Goal: Task Accomplishment & Management: Use online tool/utility

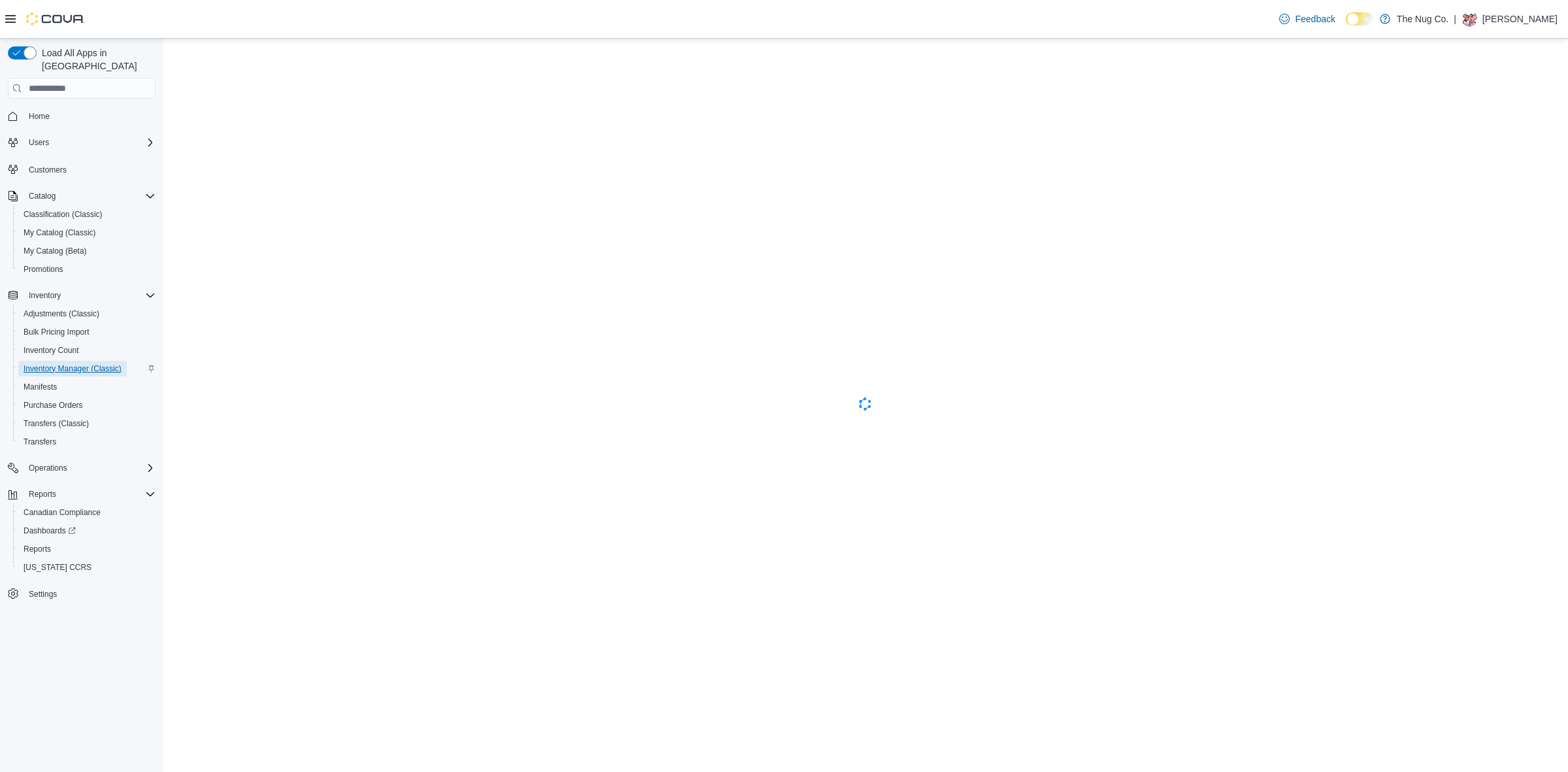
click at [76, 363] on span "Inventory Manager (Classic)" at bounding box center [72, 368] width 98 height 10
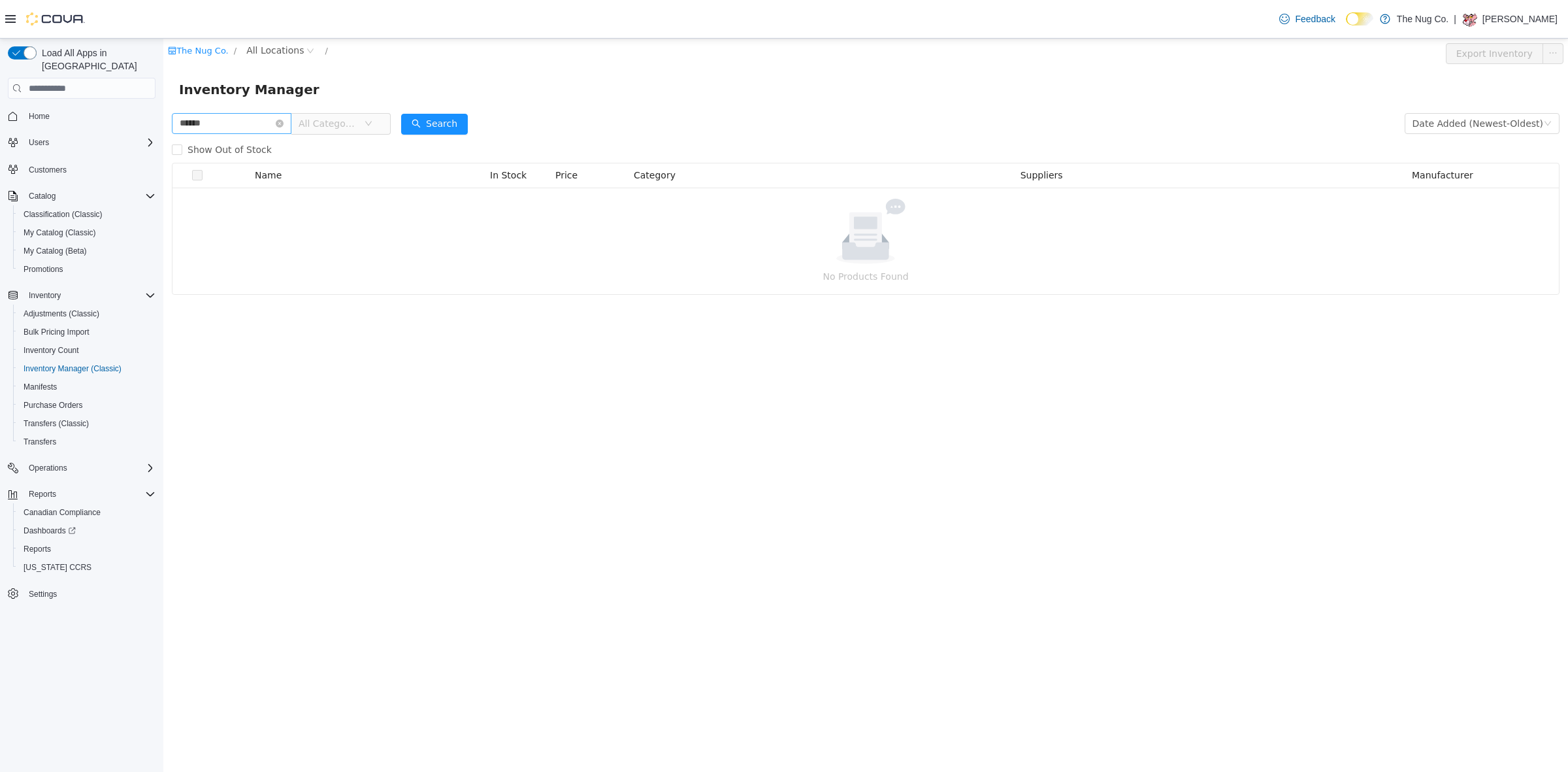
type input "******"
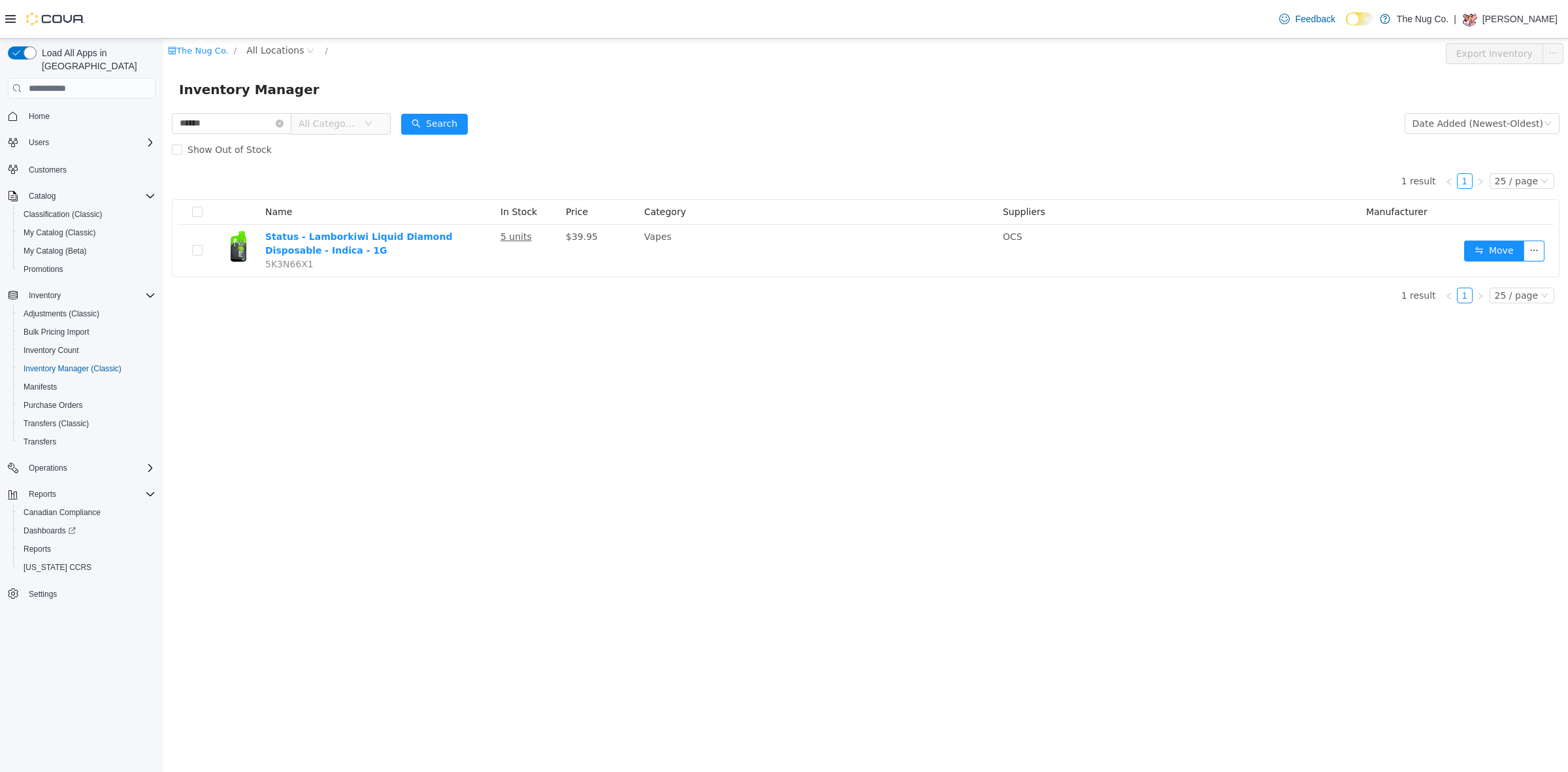
click at [258, 39] on div "The Nug Co. / All Locations / Export Inventory" at bounding box center [866, 53] width 1405 height 30
click at [262, 55] on span "All Locations" at bounding box center [275, 50] width 57 height 14
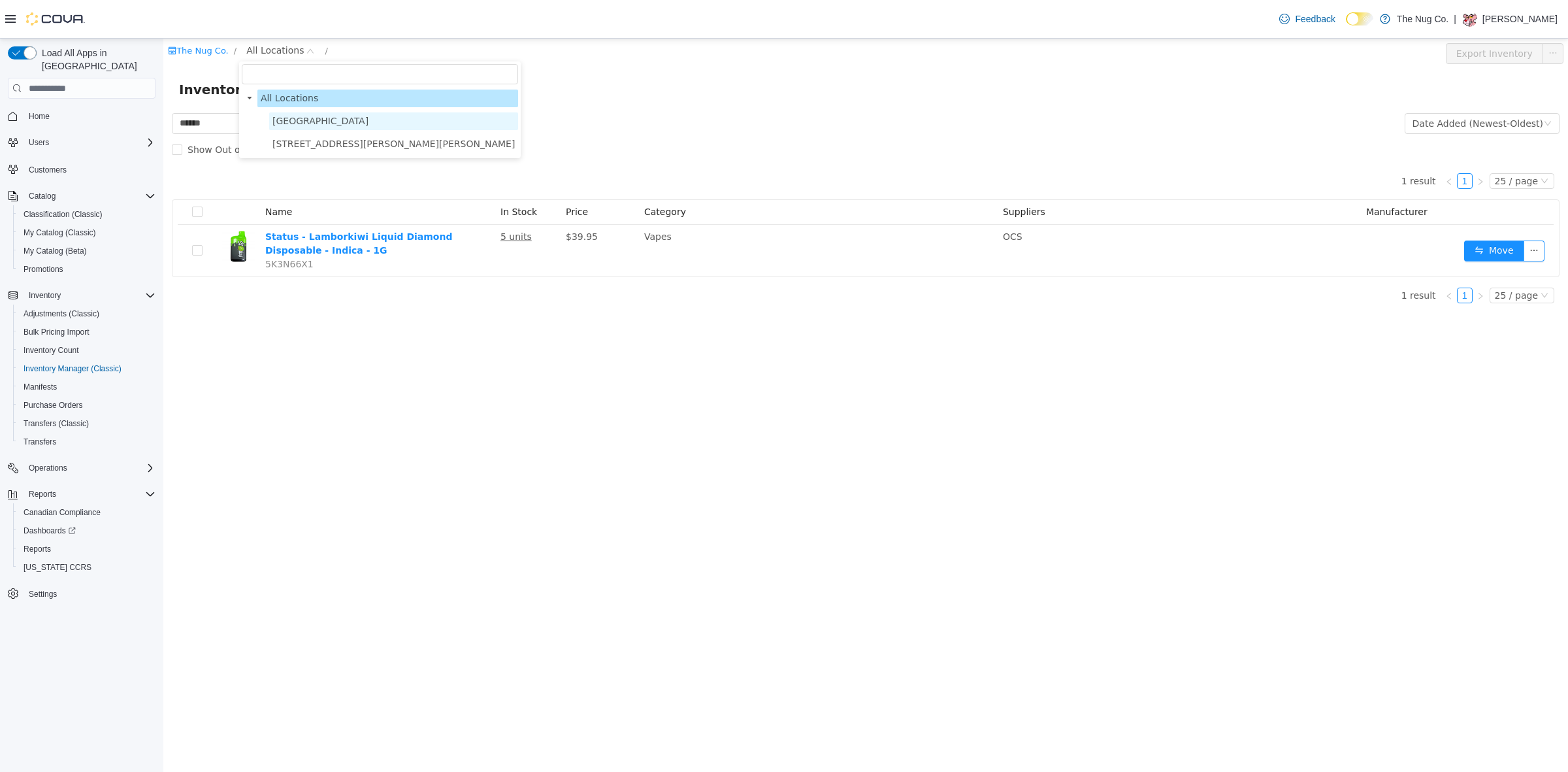
click at [294, 118] on span "[GEOGRAPHIC_DATA]" at bounding box center [320, 120] width 96 height 10
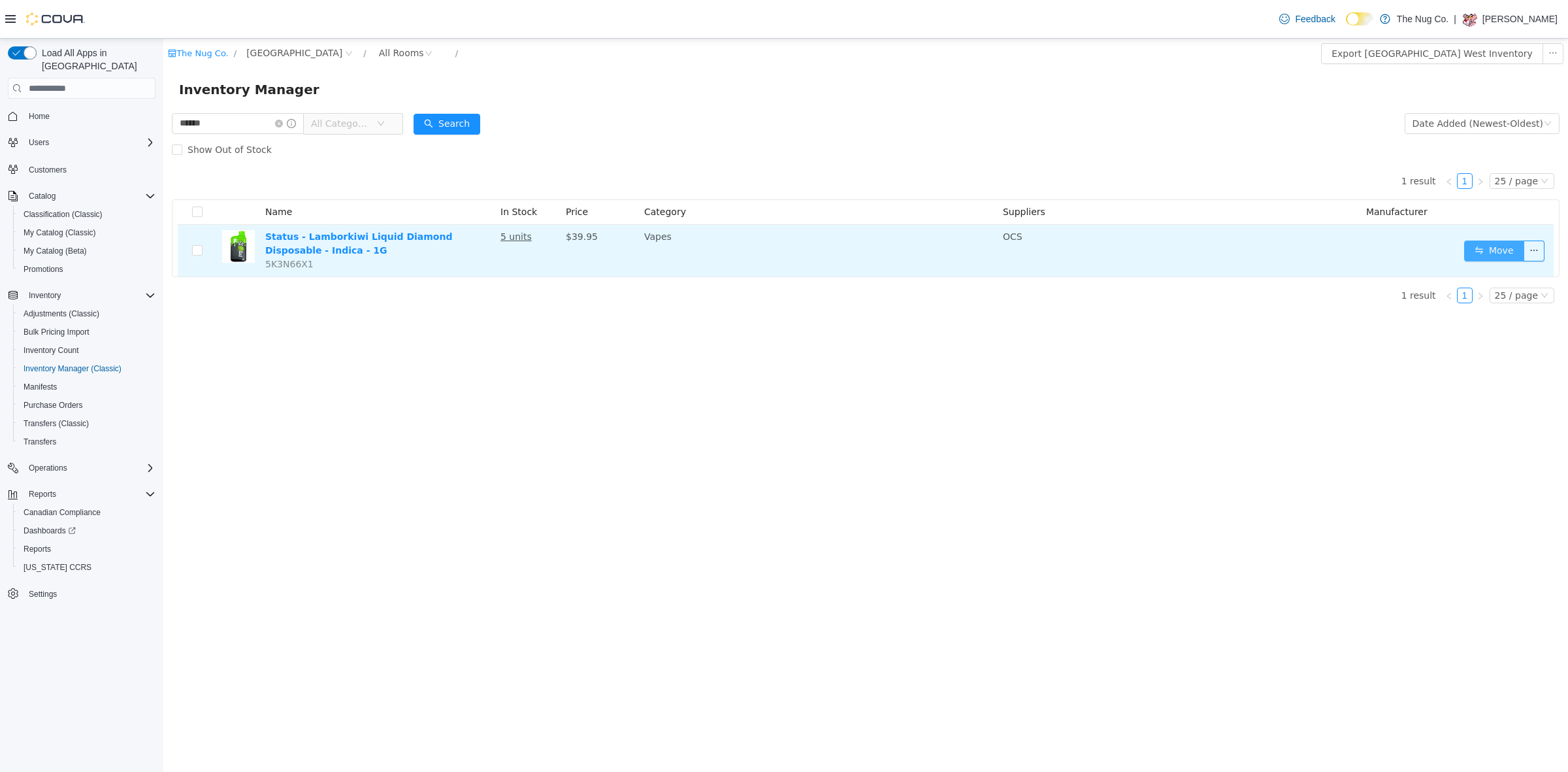
click at [1489, 248] on button "Move" at bounding box center [1494, 250] width 60 height 21
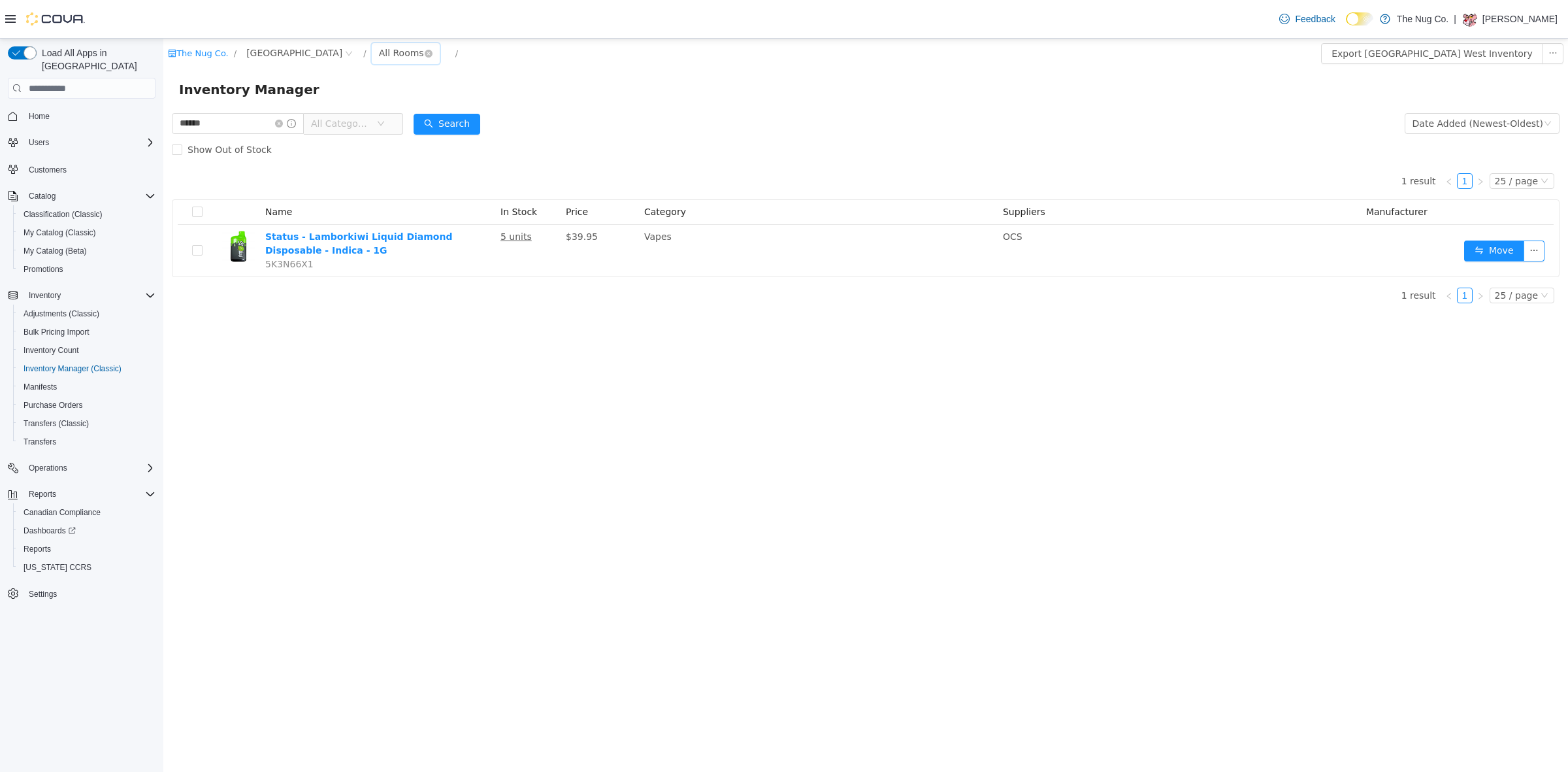
click at [400, 52] on div "All Rooms" at bounding box center [401, 53] width 45 height 20
click at [410, 123] on li "Back Room" at bounding box center [414, 121] width 79 height 21
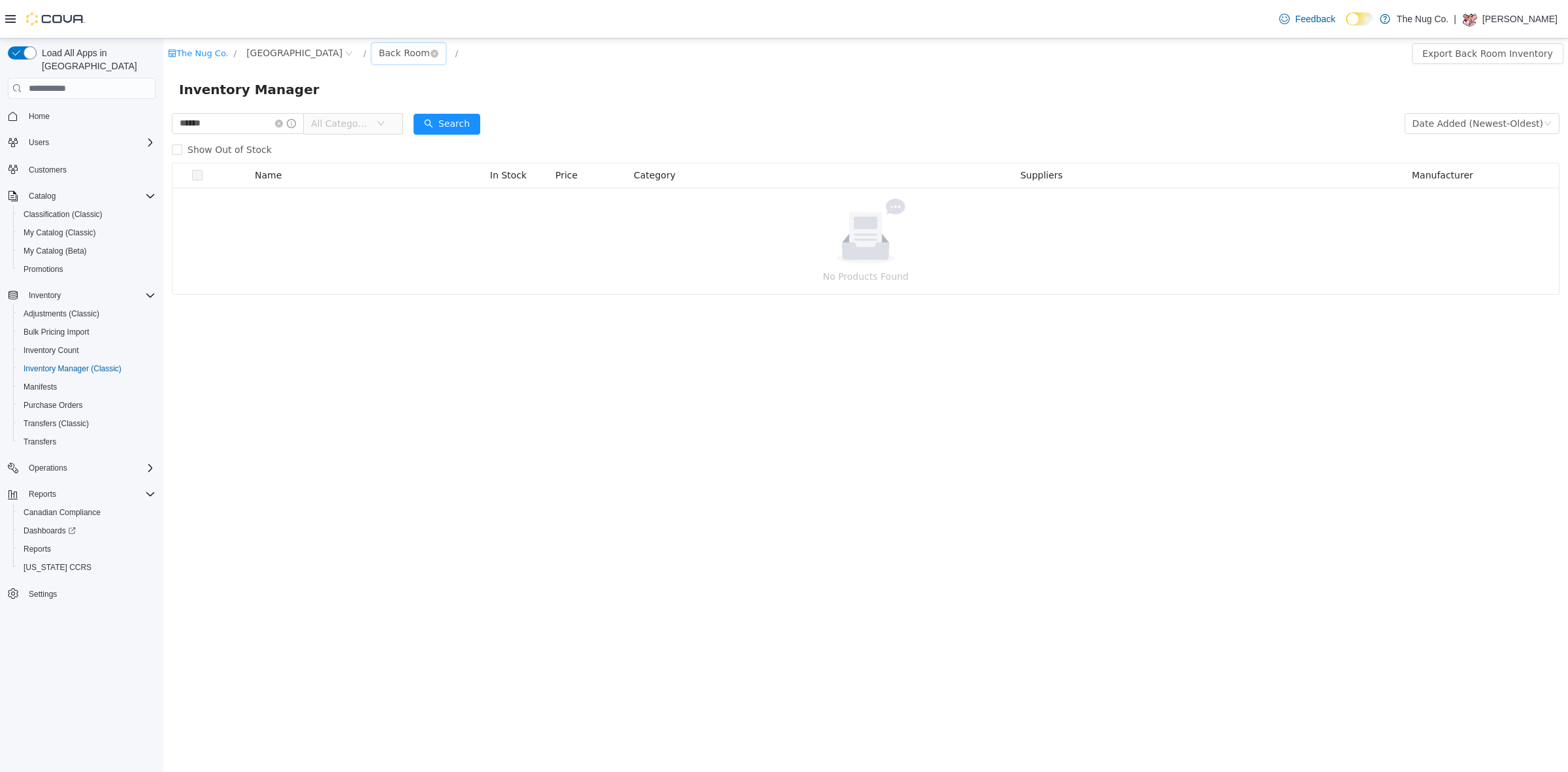
click at [407, 49] on div "Back Room" at bounding box center [404, 53] width 51 height 20
drag, startPoint x: 418, startPoint y: 87, endPoint x: 418, endPoint y: 96, distance: 9.0
click at [418, 89] on ul "All Rooms Sales Floor Back Room" at bounding box center [414, 100] width 79 height 68
click at [418, 96] on li "Sales Floor" at bounding box center [414, 100] width 79 height 21
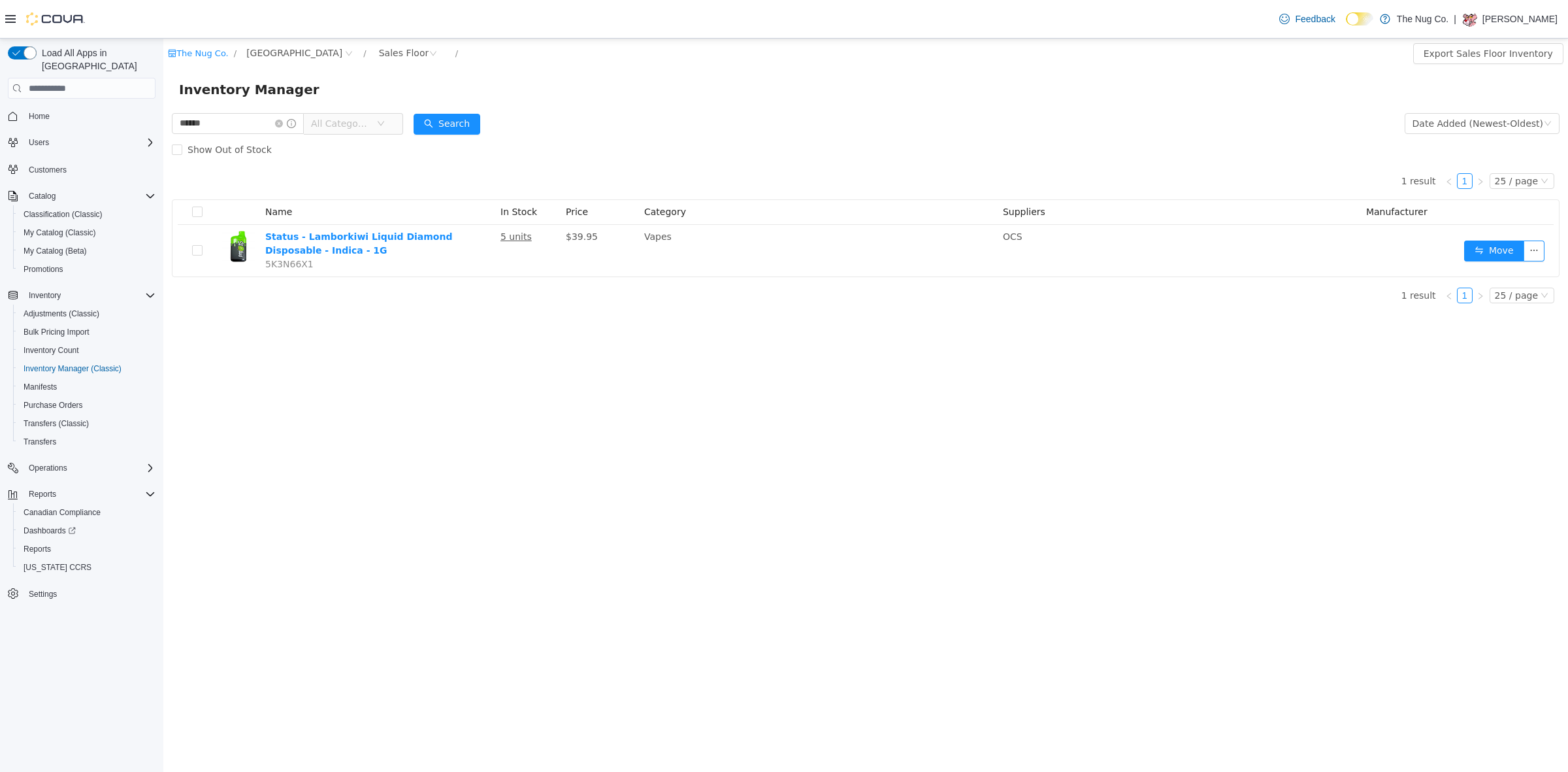
click at [813, 100] on div "Inventory Manager" at bounding box center [866, 89] width 1405 height 42
click at [961, 122] on form "****** All Categories Date Added (Newest-Oldest) Search Show Out of Stock" at bounding box center [866, 137] width 1388 height 53
